Goal: Find specific page/section: Find specific page/section

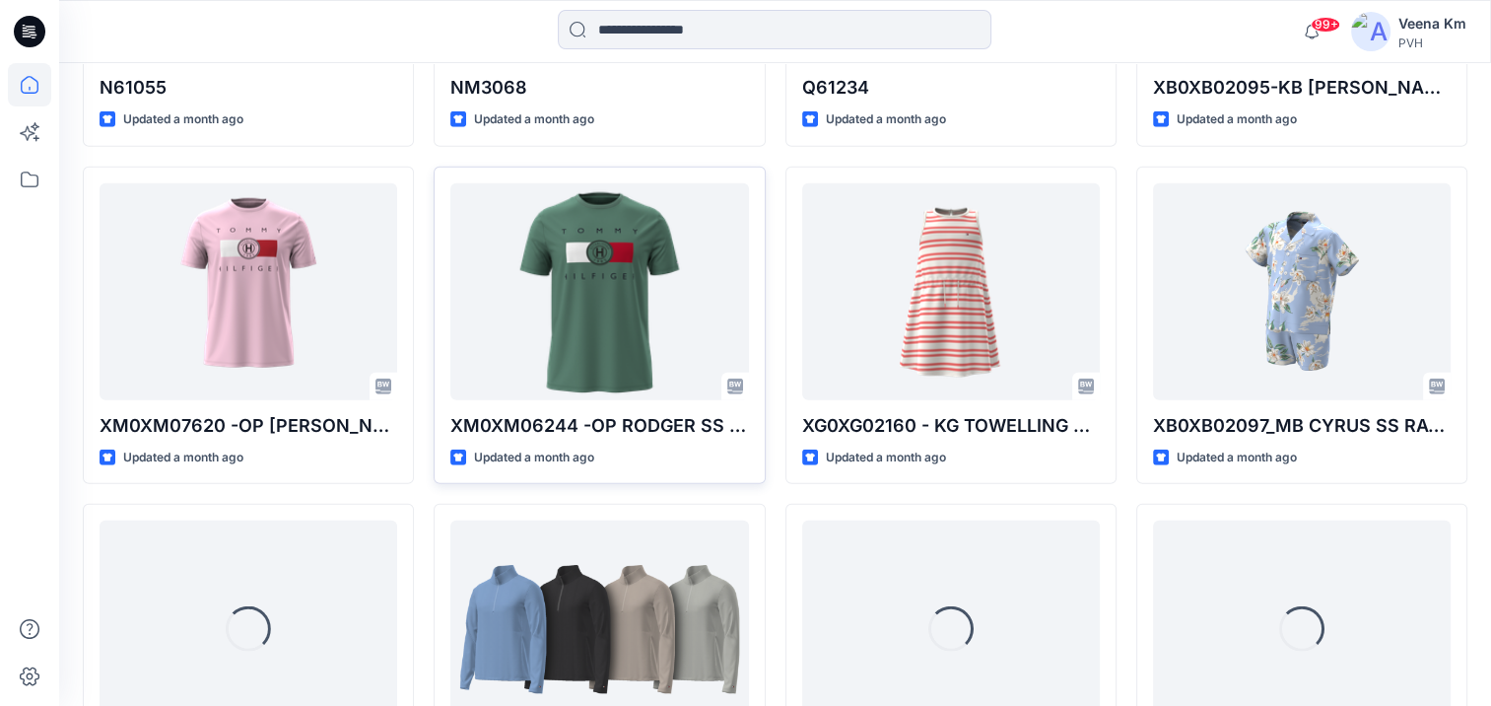
scroll to position [12557, 0]
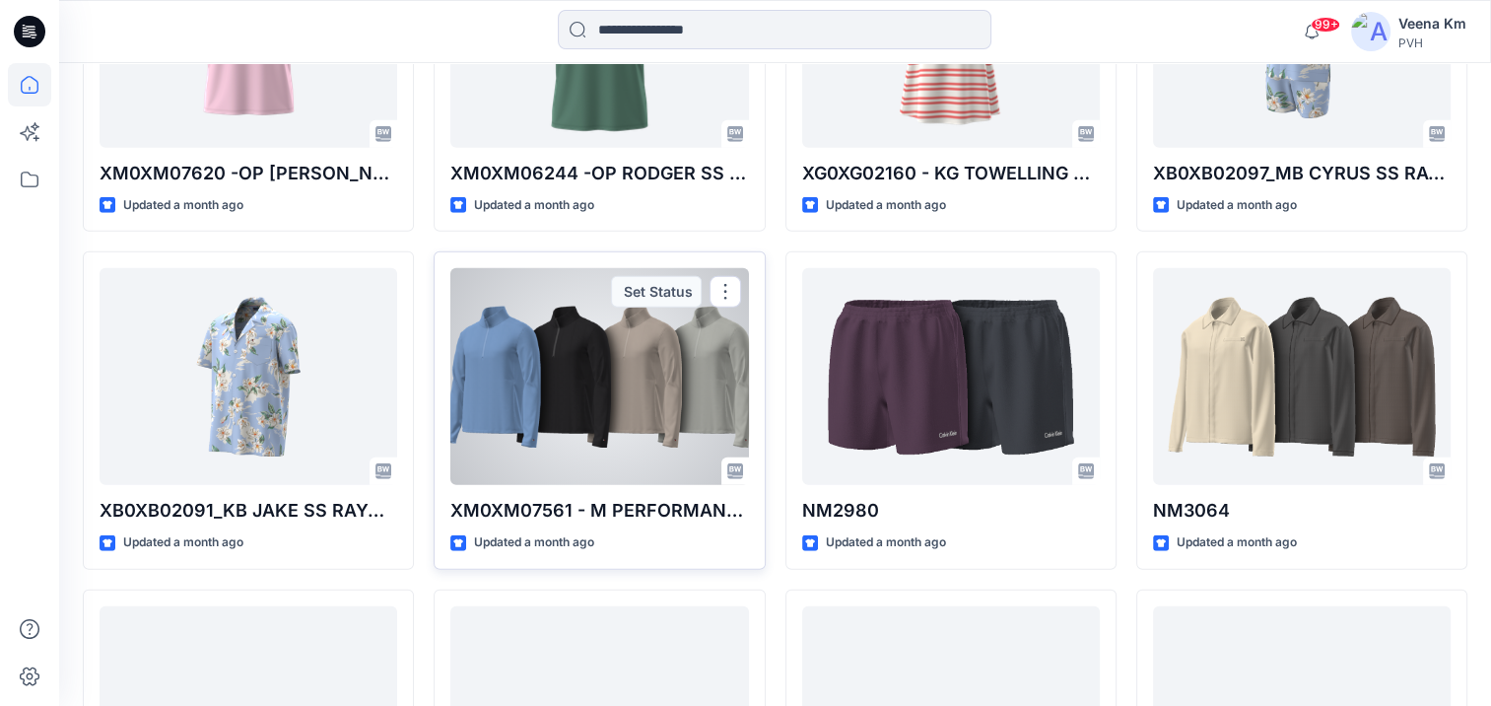
click at [491, 354] on div at bounding box center [599, 376] width 298 height 217
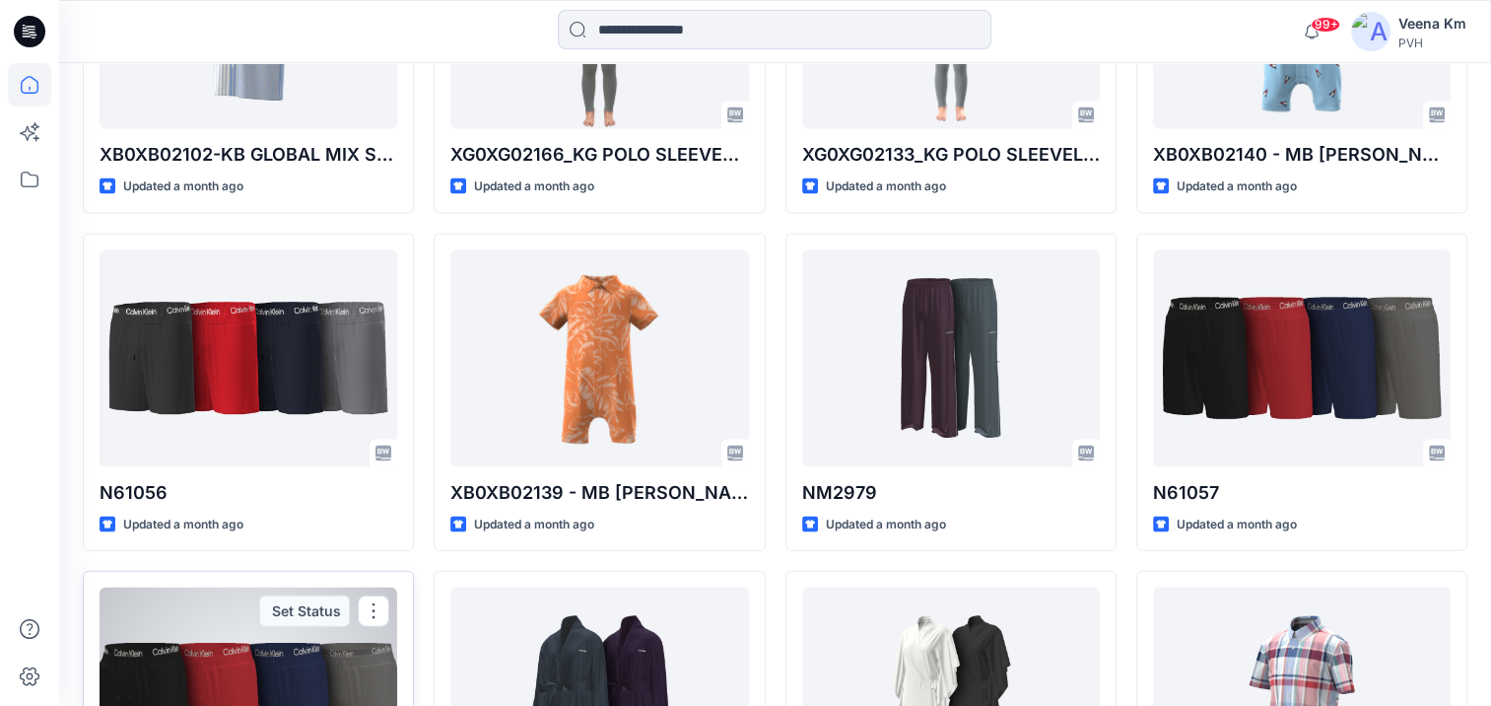
scroll to position [11204, 0]
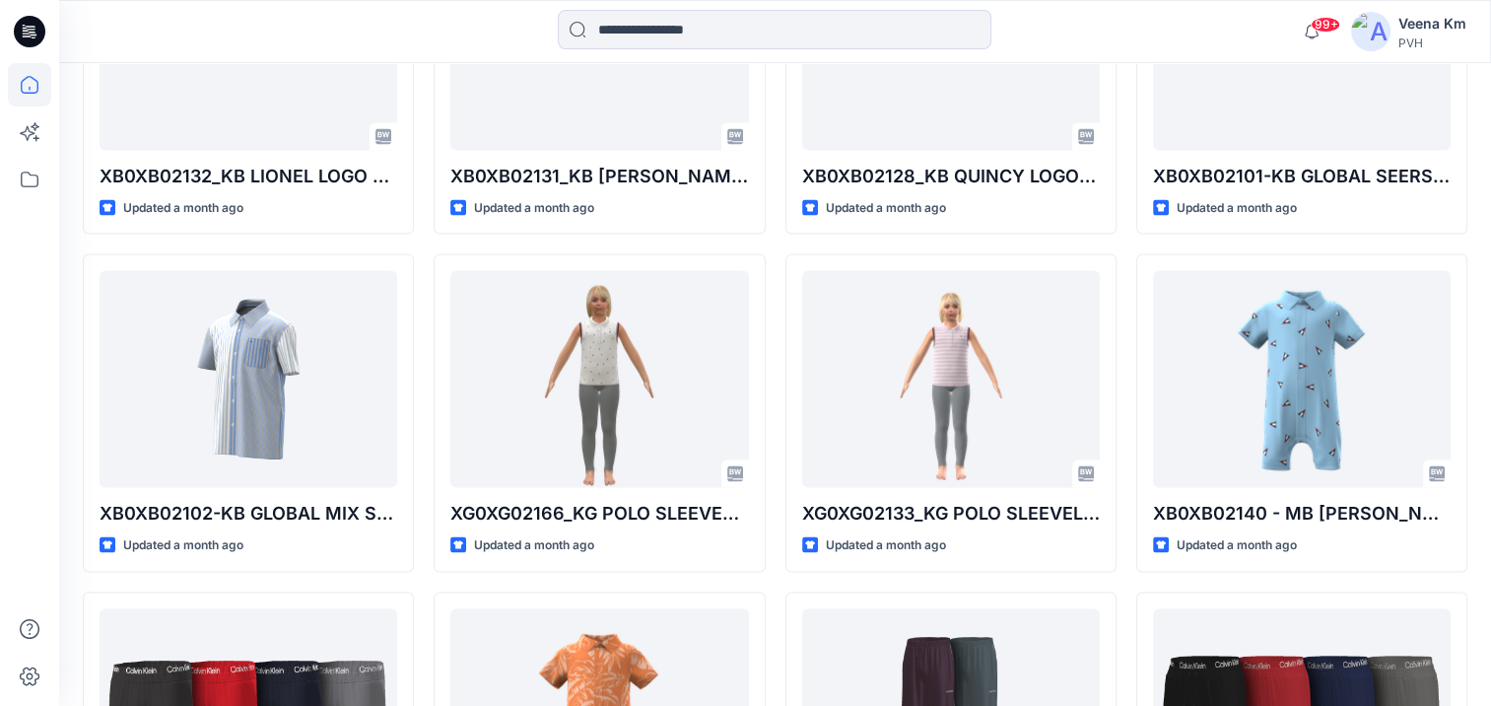
click at [32, 32] on icon at bounding box center [30, 31] width 32 height 63
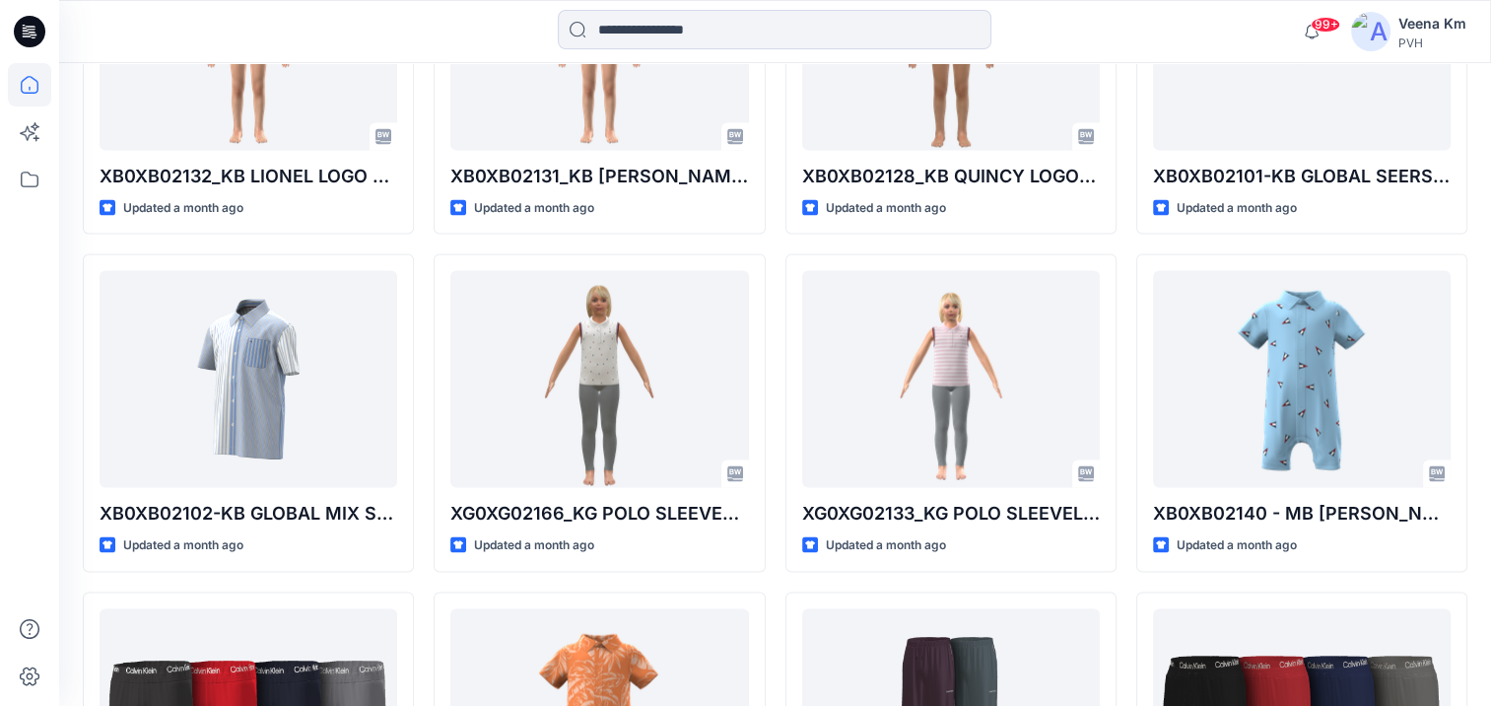
click at [32, 32] on icon at bounding box center [33, 32] width 8 height 1
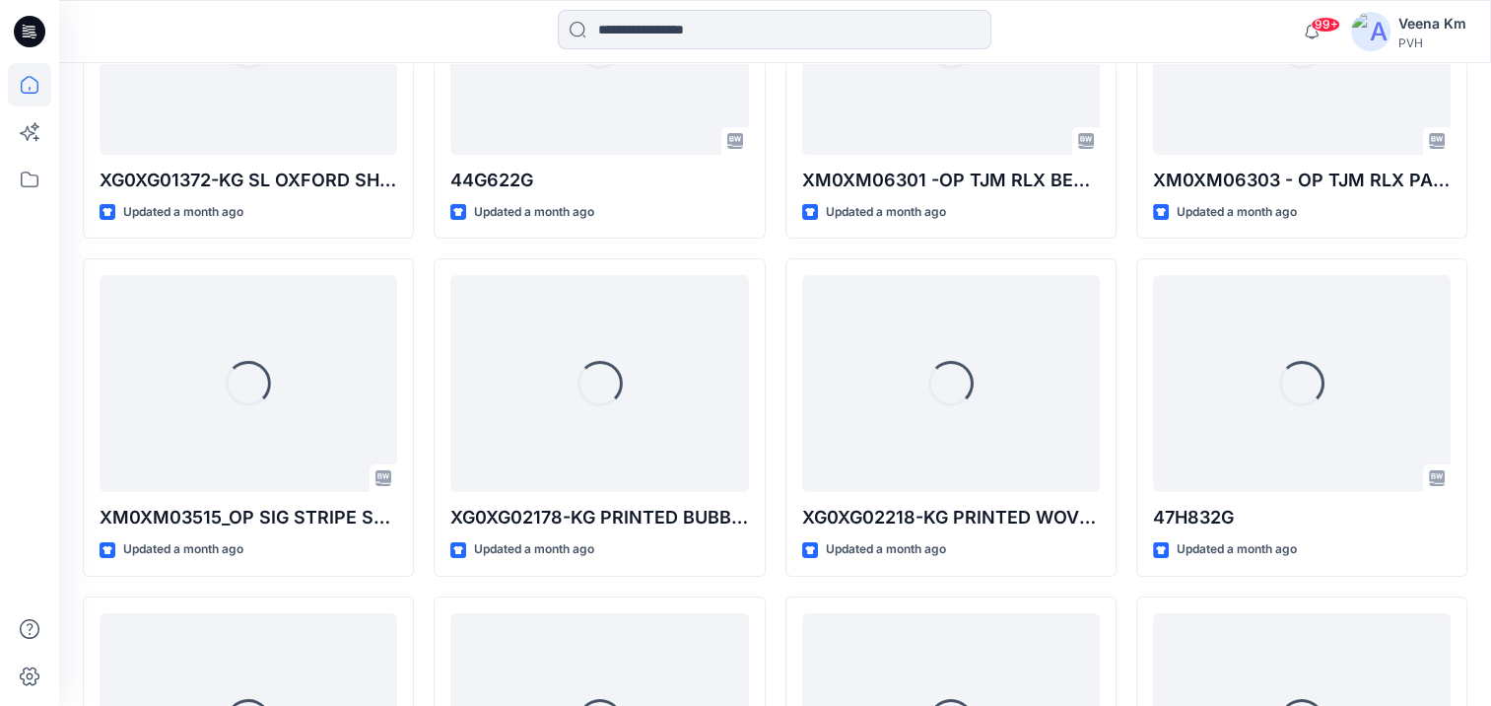
scroll to position [0, 0]
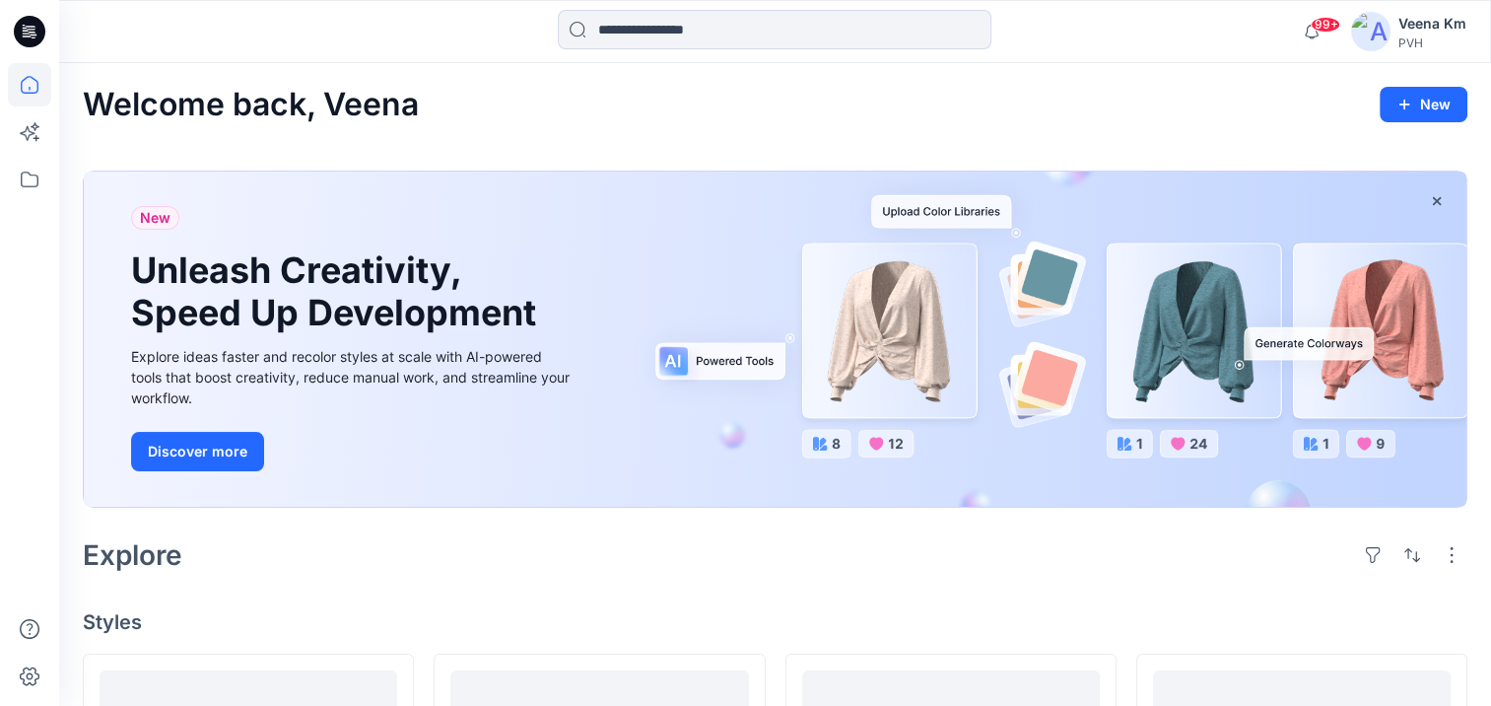
click at [31, 27] on icon at bounding box center [31, 26] width 10 height 1
click at [33, 174] on icon at bounding box center [30, 180] width 18 height 16
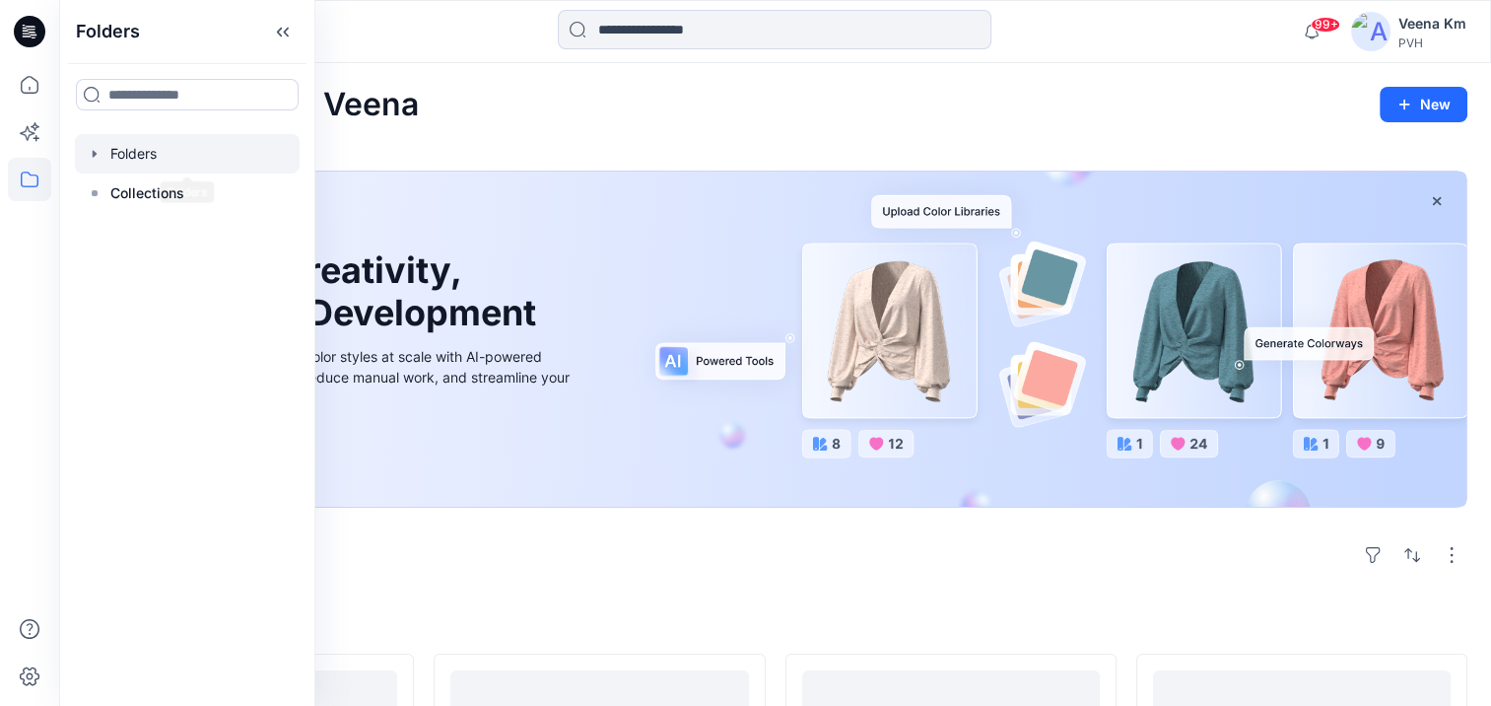
click at [147, 158] on div at bounding box center [187, 153] width 225 height 39
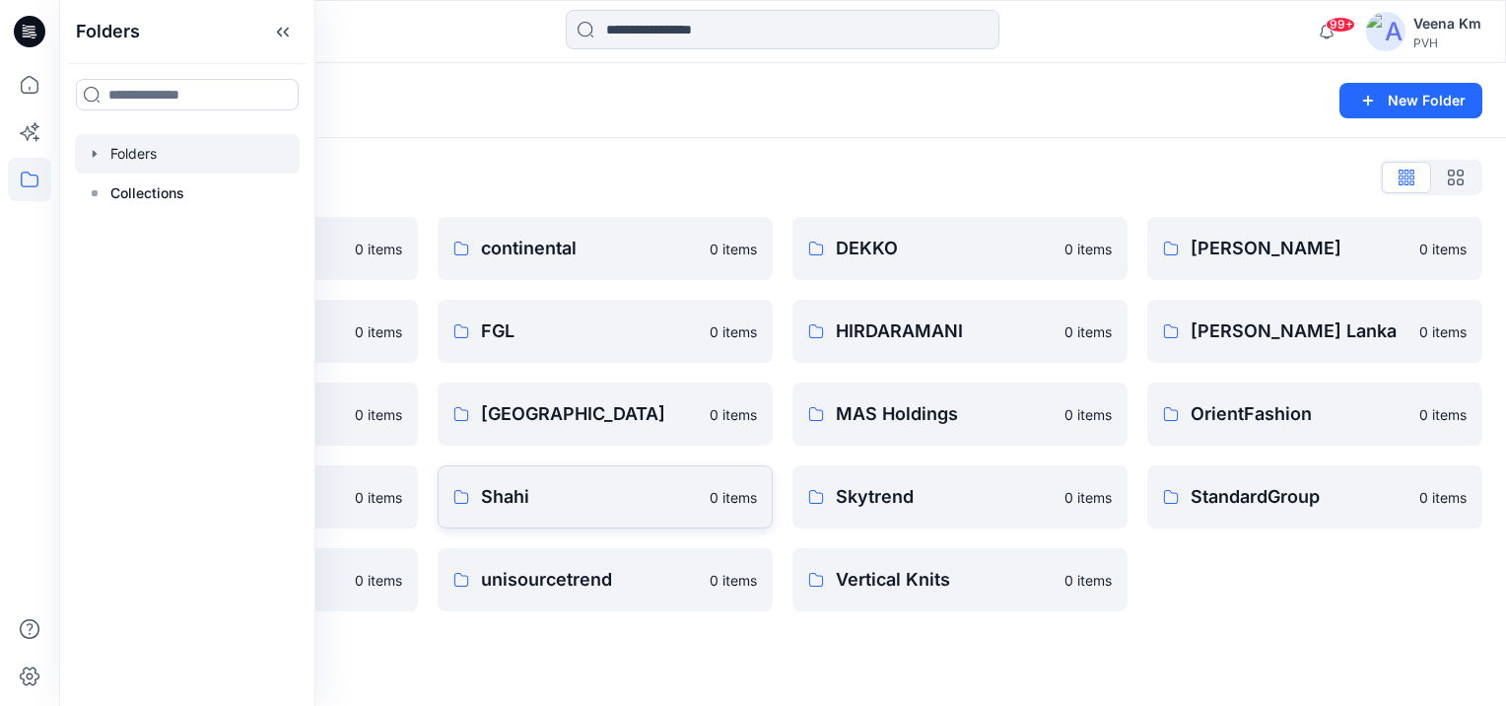
click at [523, 492] on p "Shahi" at bounding box center [589, 497] width 217 height 28
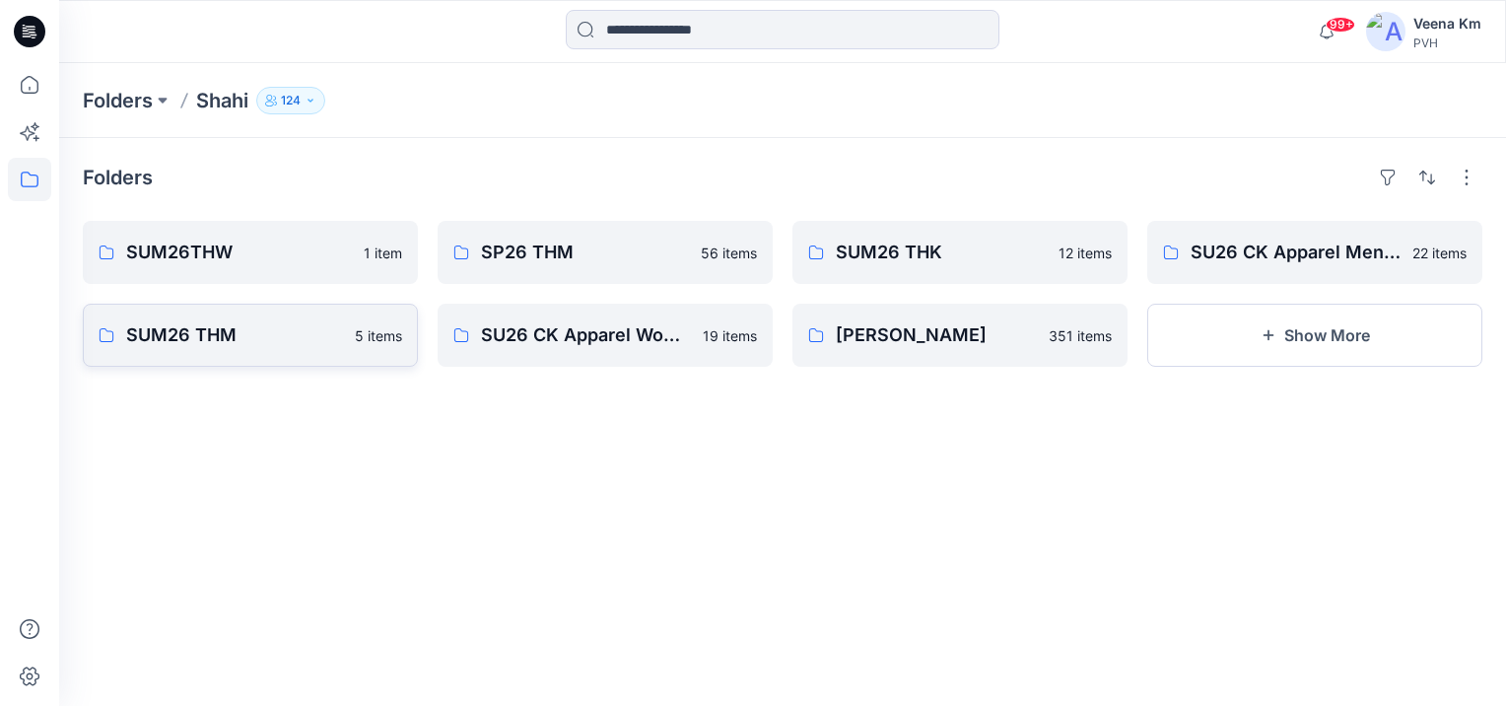
click at [172, 335] on p "SUM26 THM" at bounding box center [234, 335] width 217 height 28
click at [524, 252] on p "SP26 THM" at bounding box center [585, 253] width 208 height 28
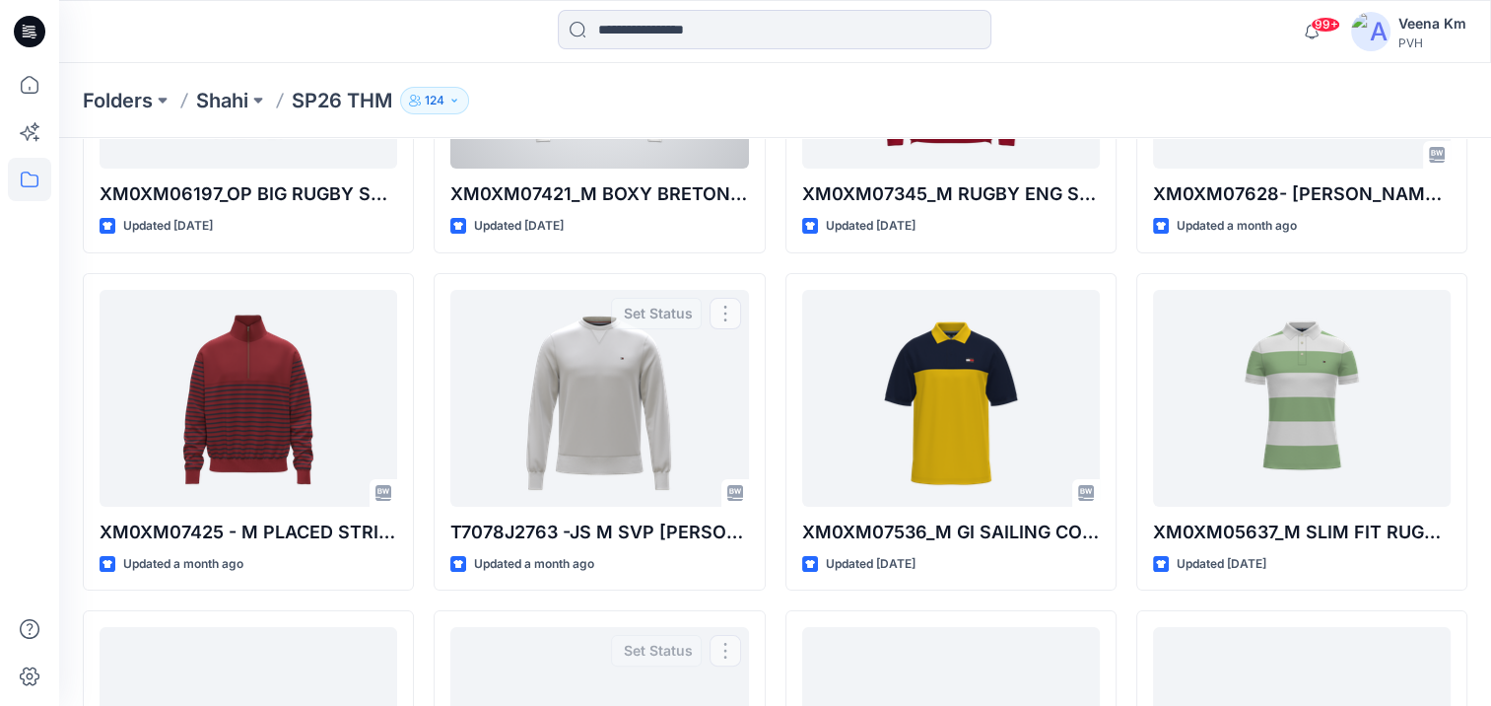
scroll to position [1, 0]
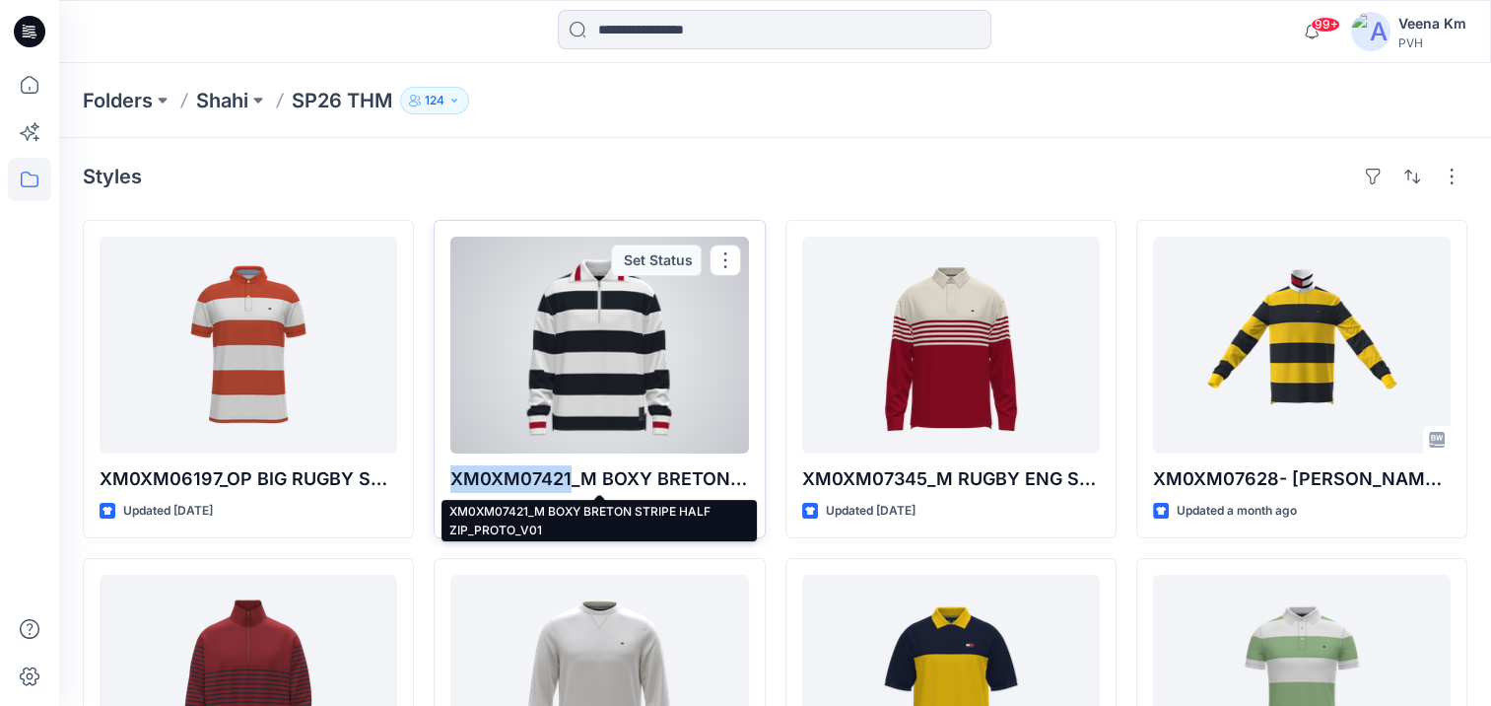
drag, startPoint x: 569, startPoint y: 476, endPoint x: 450, endPoint y: 477, distance: 118.3
click at [450, 477] on p "XM0XM07421_M BOXY BRETON STRIPE HALF ZIP_PROTO_V01" at bounding box center [599, 479] width 298 height 28
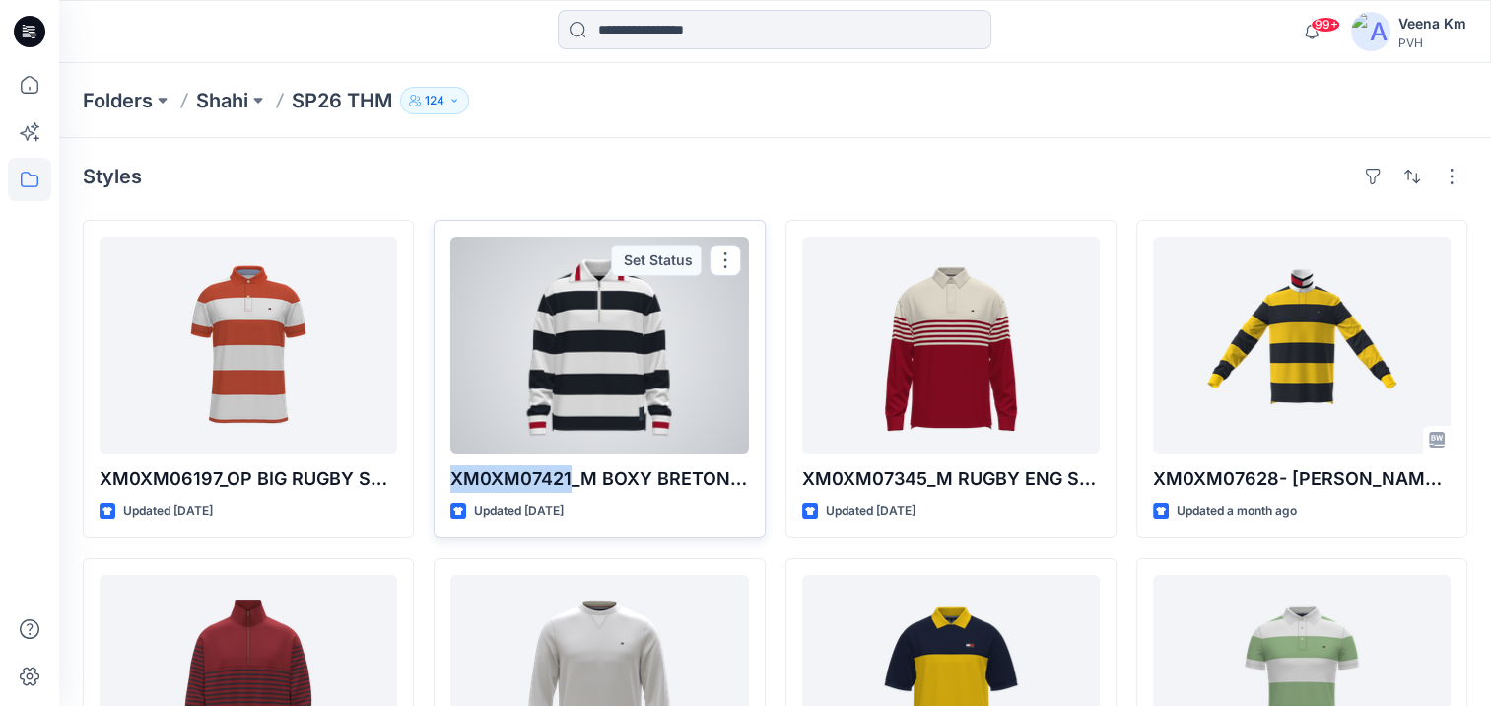
copy p "XM0XM07421"
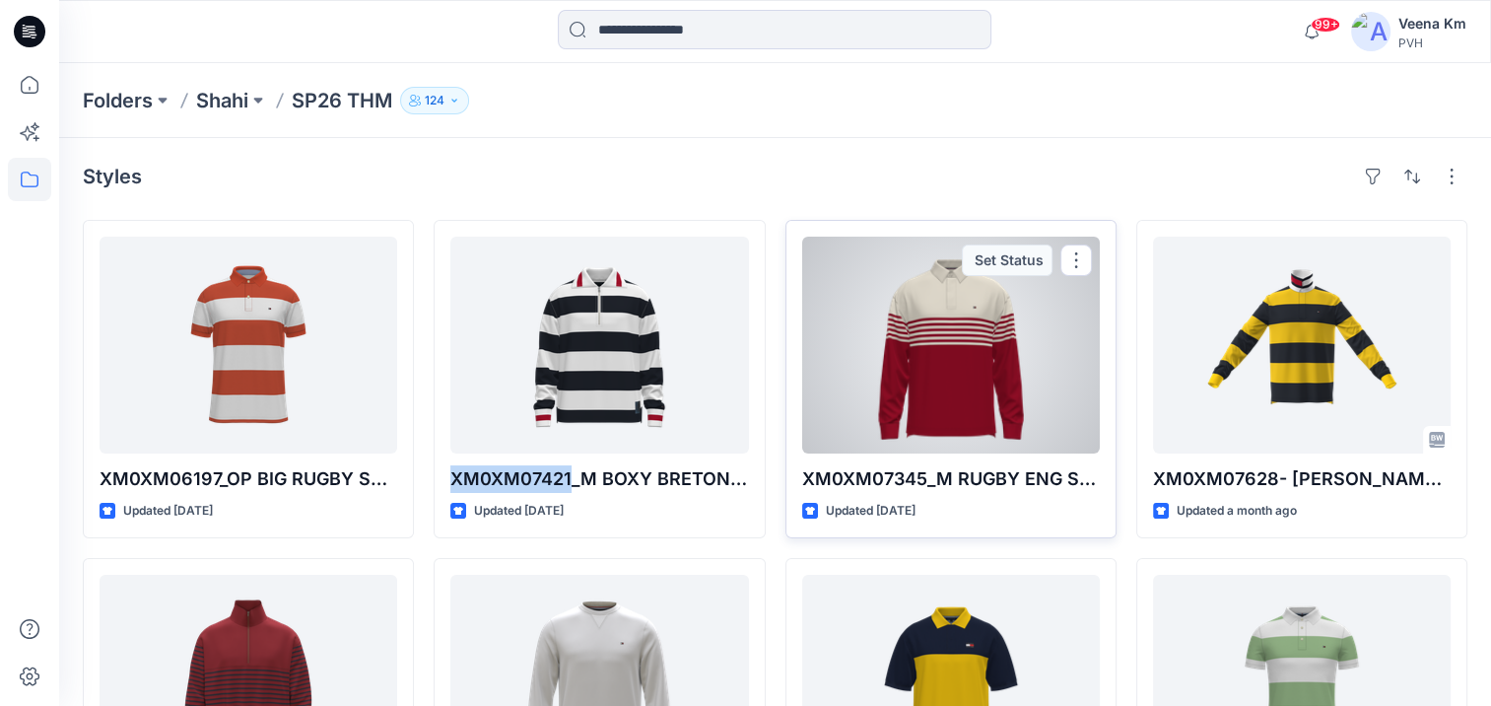
click at [960, 365] on div at bounding box center [951, 345] width 298 height 217
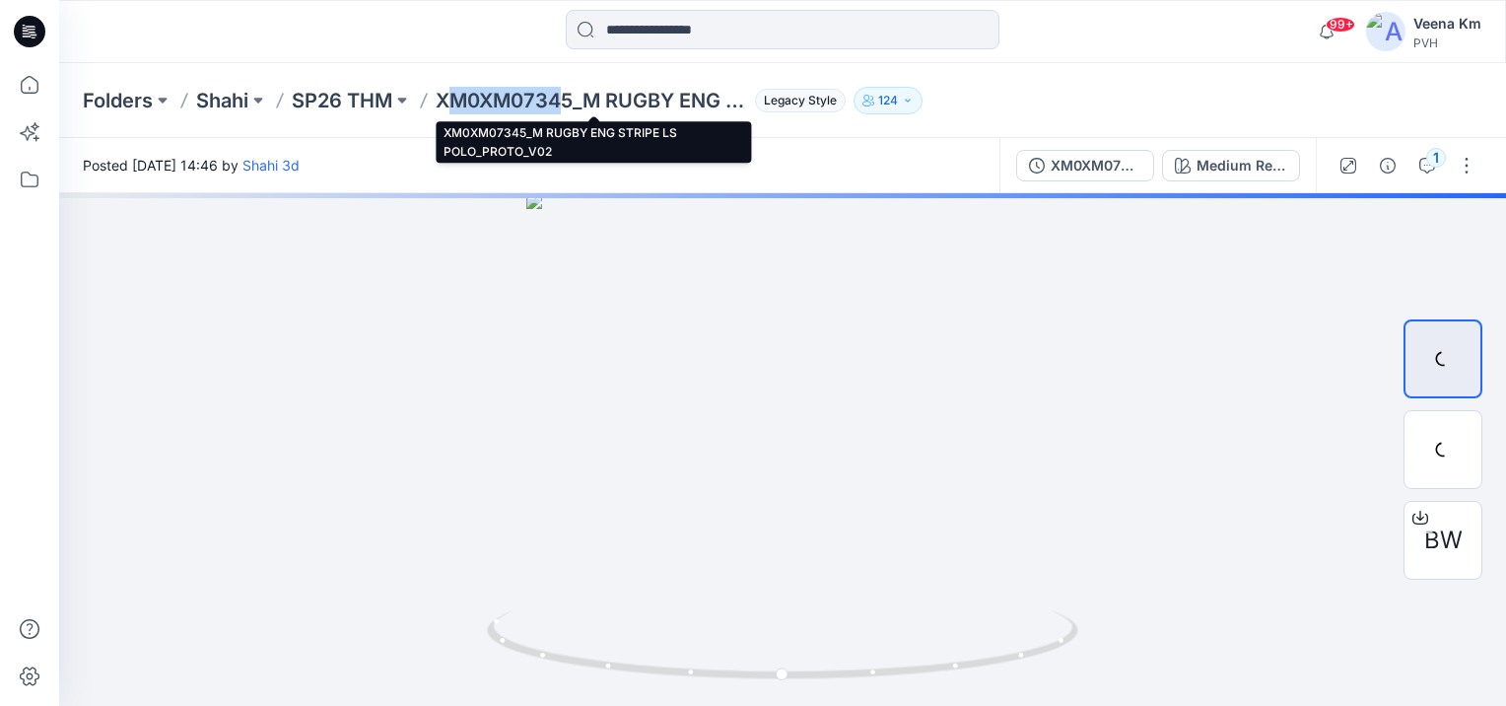
drag, startPoint x: 569, startPoint y: 97, endPoint x: 450, endPoint y: 98, distance: 118.3
click at [450, 98] on p "XM0XM07345_M RUGBY ENG STRIPE LS POLO_PROTO_V02" at bounding box center [591, 101] width 311 height 28
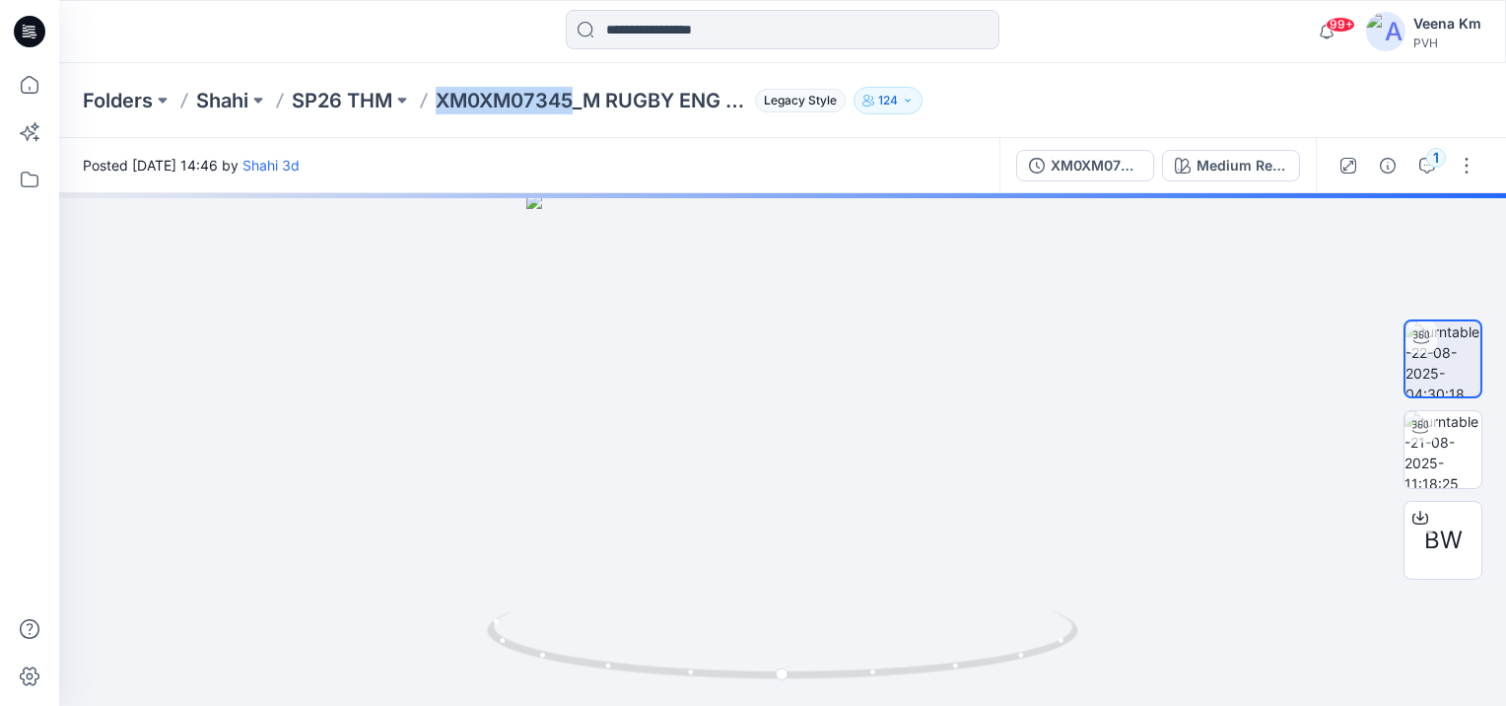
drag, startPoint x: 574, startPoint y: 103, endPoint x: 439, endPoint y: 100, distance: 135.1
click at [439, 100] on p "XM0XM07345_M RUGBY ENG STRIPE LS POLO_PROTO_V02" at bounding box center [591, 101] width 311 height 28
copy p "XM0XM07345"
